Goal: Information Seeking & Learning: Find specific fact

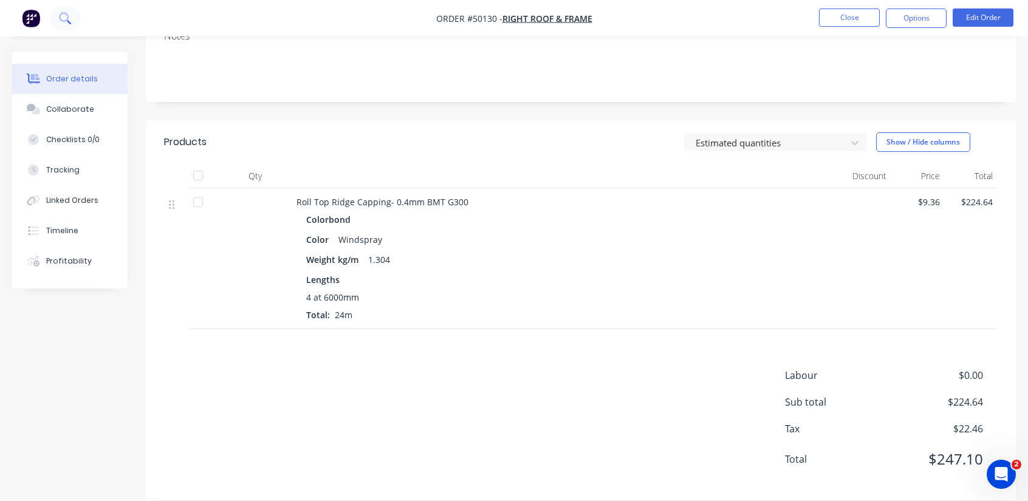
click at [62, 21] on icon at bounding box center [64, 17] width 10 height 10
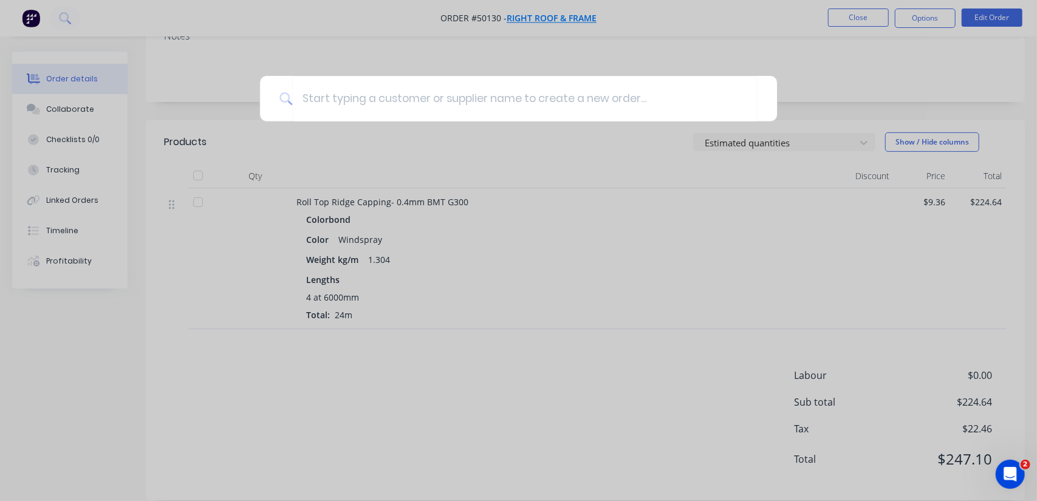
drag, startPoint x: 540, startPoint y: 22, endPoint x: 546, endPoint y: 18, distance: 7.3
click at [545, 18] on div at bounding box center [518, 250] width 1037 height 501
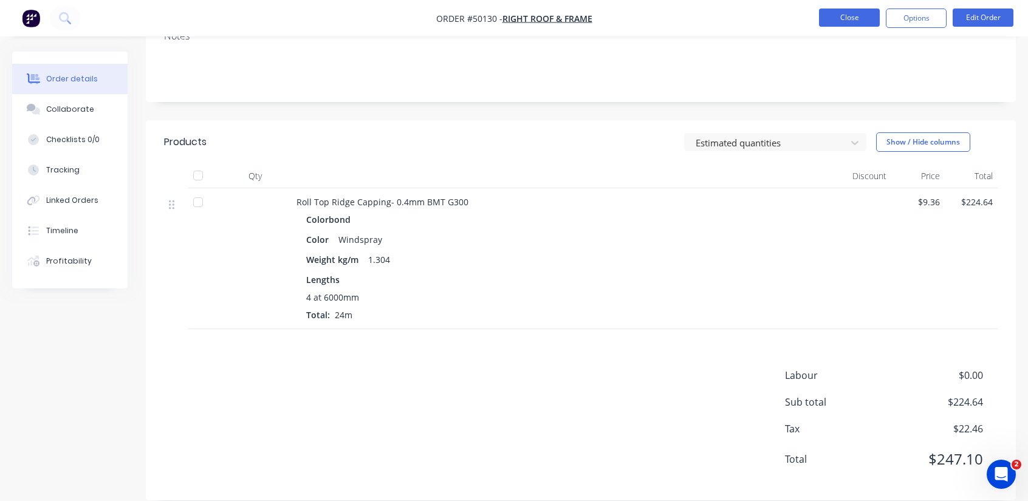
click at [858, 23] on button "Close" at bounding box center [849, 18] width 61 height 18
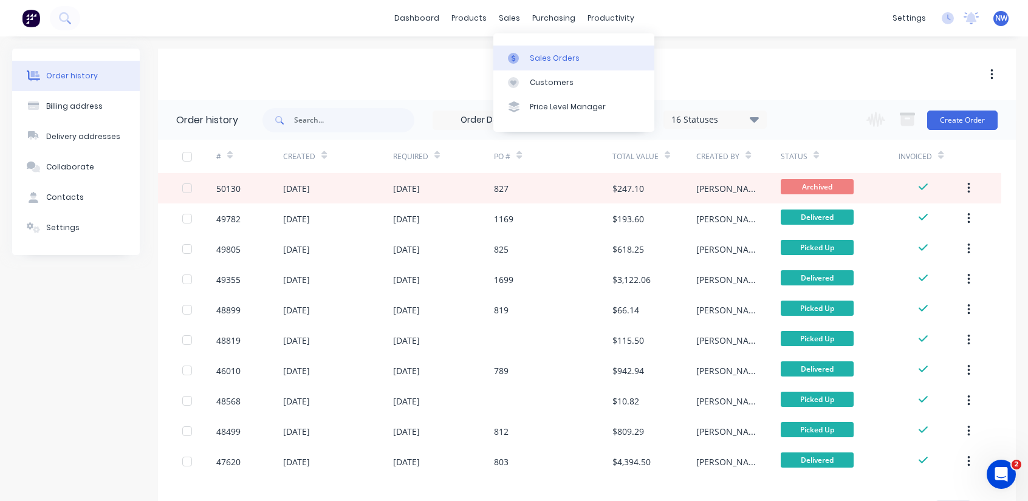
click at [550, 60] on div "Sales Orders" at bounding box center [555, 58] width 50 height 11
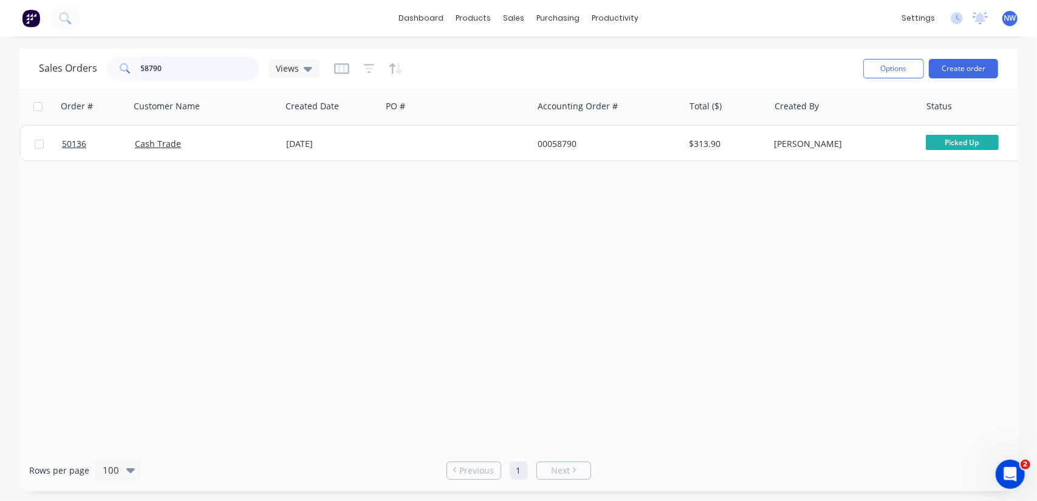
drag, startPoint x: 144, startPoint y: 66, endPoint x: 62, endPoint y: 61, distance: 82.1
click at [117, 64] on div "58790" at bounding box center [183, 69] width 152 height 24
paste input "HYQUALTY"
type input "HYQUALTY"
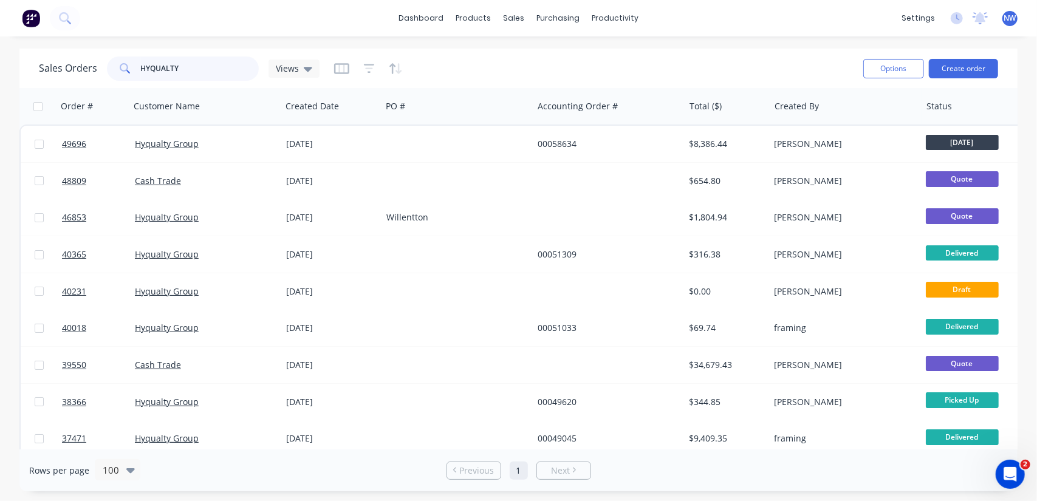
drag, startPoint x: 188, startPoint y: 70, endPoint x: 71, endPoint y: 65, distance: 117.4
click at [72, 65] on div "Sales Orders HYQUALTY Views" at bounding box center [179, 69] width 281 height 24
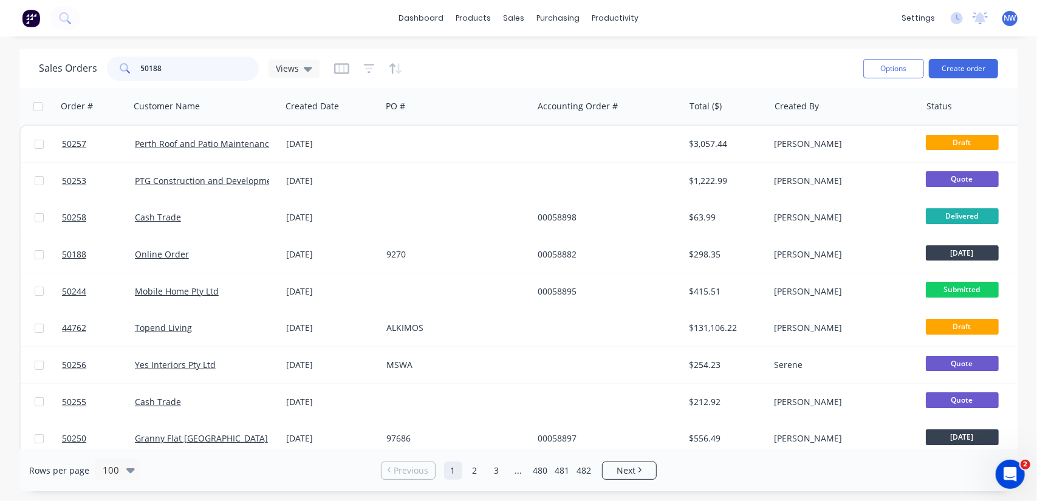
type input "50188"
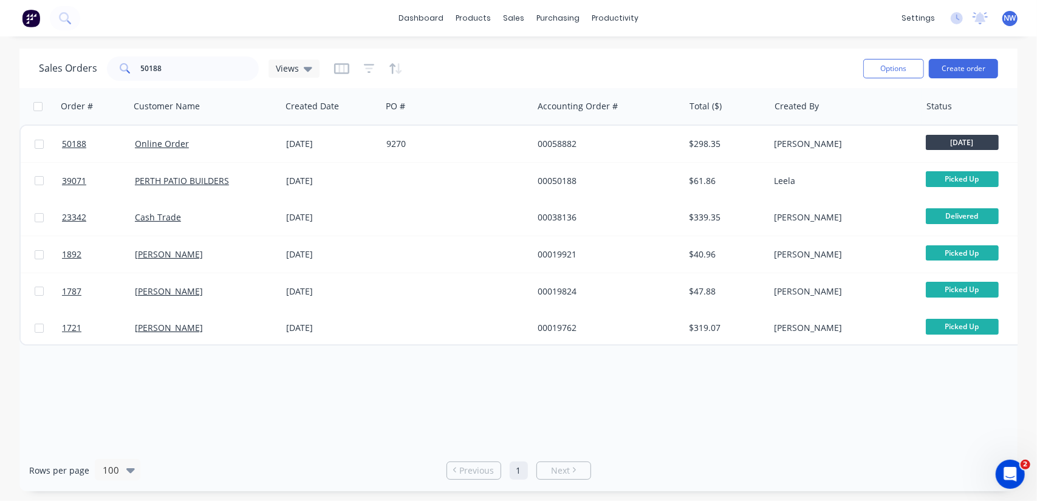
click at [226, 410] on div "Order # Customer Name Created Date PO # Accounting Order # Total ($) Created By…" at bounding box center [518, 268] width 998 height 361
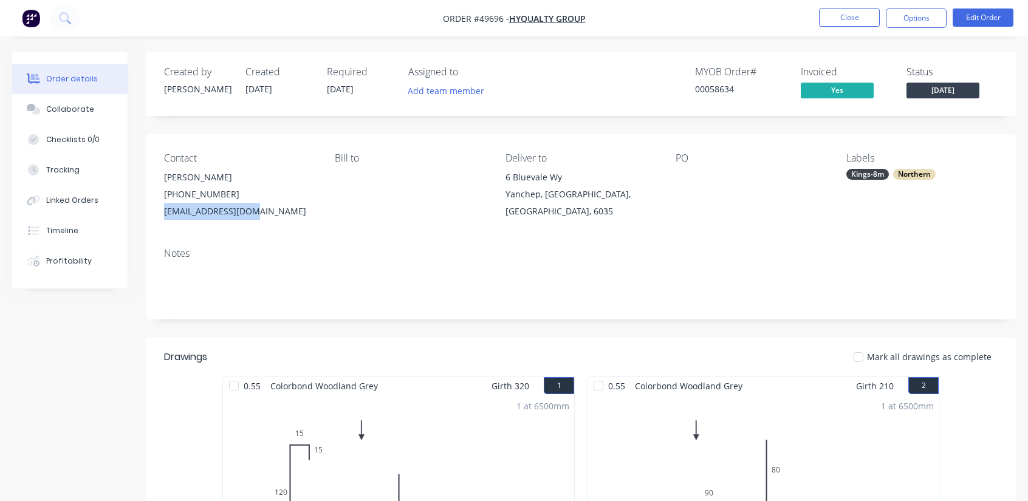
drag, startPoint x: 258, startPoint y: 209, endPoint x: 159, endPoint y: 216, distance: 98.6
click at [159, 216] on div "Contact Ivy Lee (08) 6111 1262 ivy@hyqualty.com.au Bill to Deliver to 6 Blueval…" at bounding box center [581, 186] width 870 height 104
copy div "ivy@hyqualty.com.au"
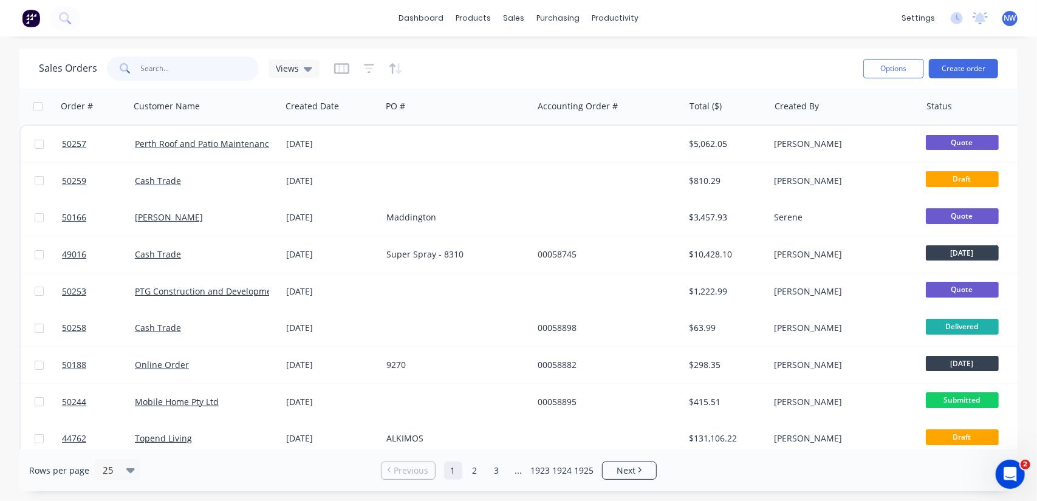
click at [188, 66] on input "text" at bounding box center [200, 69] width 118 height 24
